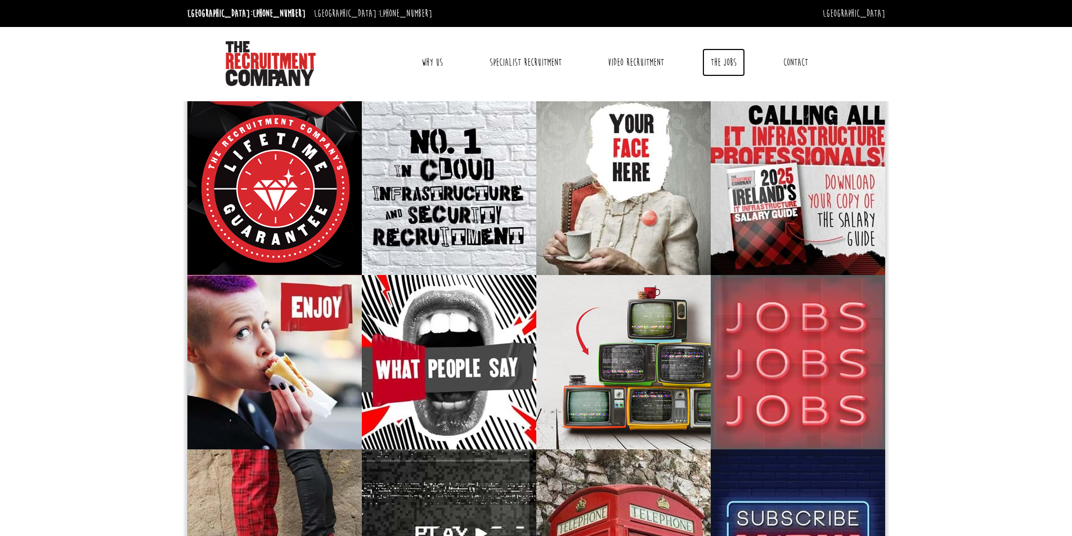
click at [730, 62] on link "The Jobs" at bounding box center [723, 62] width 43 height 28
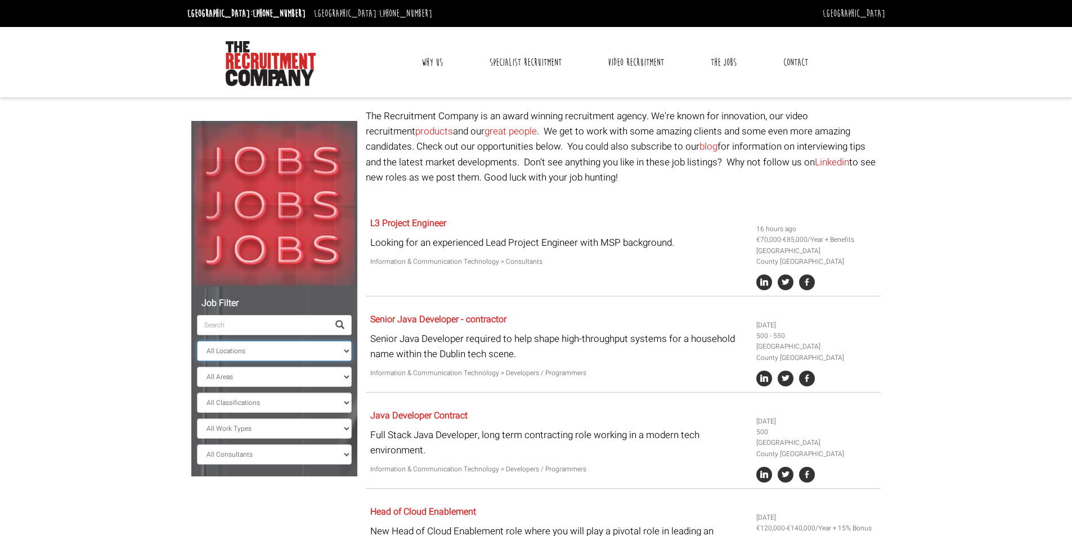
click at [339, 349] on select "All Locations [GEOGRAPHIC_DATA] [GEOGRAPHIC_DATA] [GEOGRAPHIC_DATA] [GEOGRAPHIC…" at bounding box center [274, 351] width 155 height 20
select select "[GEOGRAPHIC_DATA]"
click at [197, 341] on select "All Locations [GEOGRAPHIC_DATA] [GEOGRAPHIC_DATA] [GEOGRAPHIC_DATA] [GEOGRAPHIC…" at bounding box center [274, 351] width 155 height 20
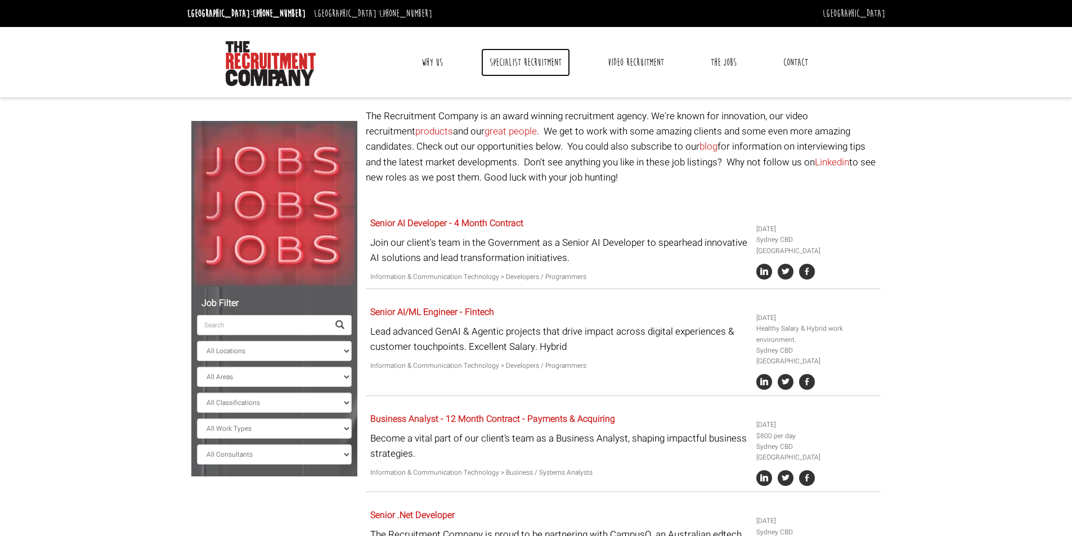
click at [520, 62] on link "Specialist Recruitment" at bounding box center [525, 62] width 89 height 28
